Goal: Book appointment/travel/reservation

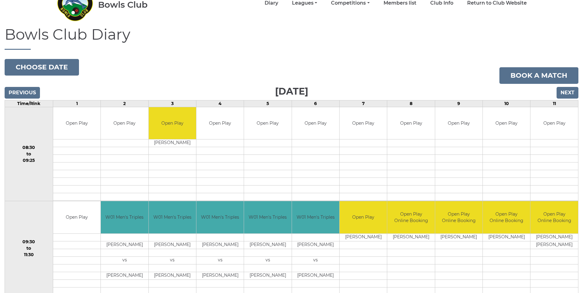
scroll to position [30, 0]
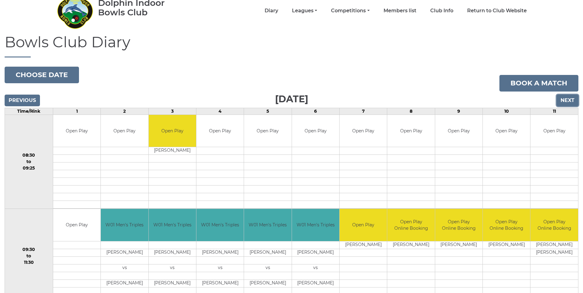
click at [285, 99] on input "Next" at bounding box center [567, 101] width 22 height 12
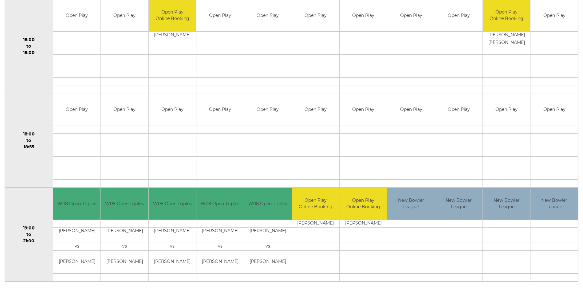
scroll to position [522, 0]
